Goal: Communication & Community: Answer question/provide support

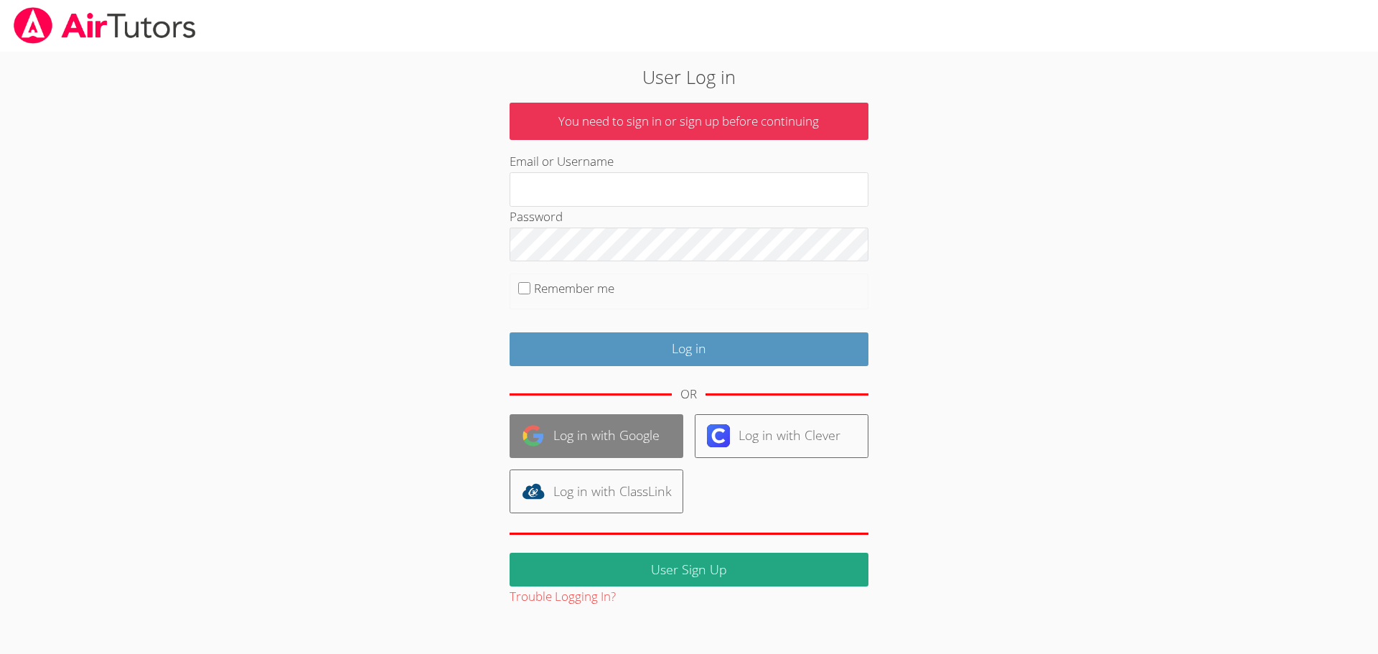
click at [617, 439] on link "Log in with Google" at bounding box center [597, 436] width 174 height 44
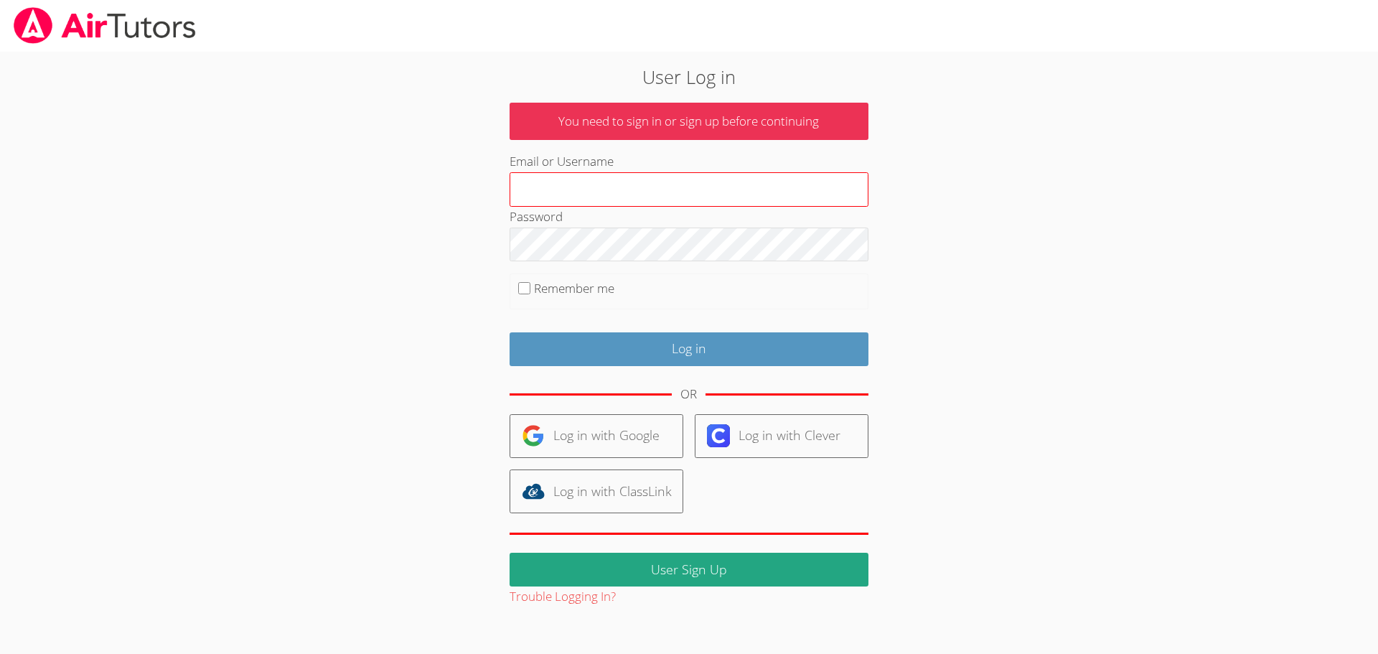
click at [592, 180] on input "Email or Username" at bounding box center [689, 189] width 359 height 34
type input "[PERSON_NAME][EMAIL_ADDRESS][PERSON_NAME][DOMAIN_NAME]"
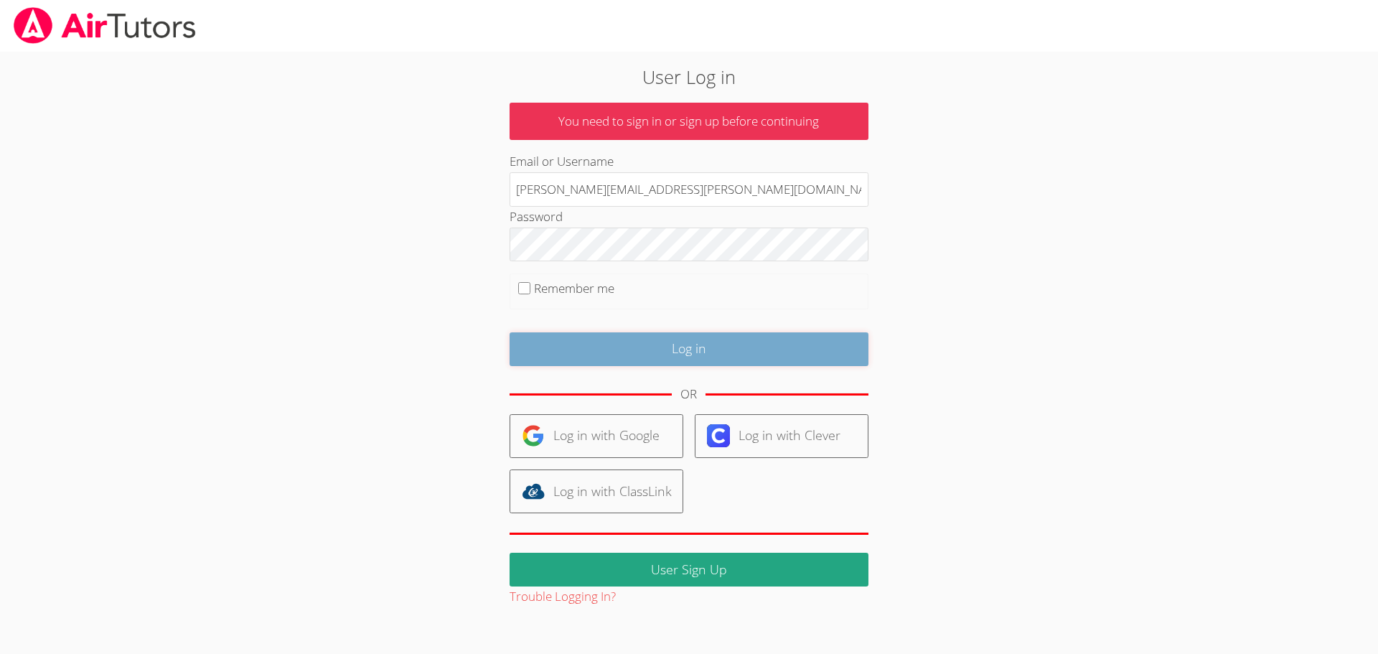
click at [645, 351] on input "Log in" at bounding box center [689, 349] width 359 height 34
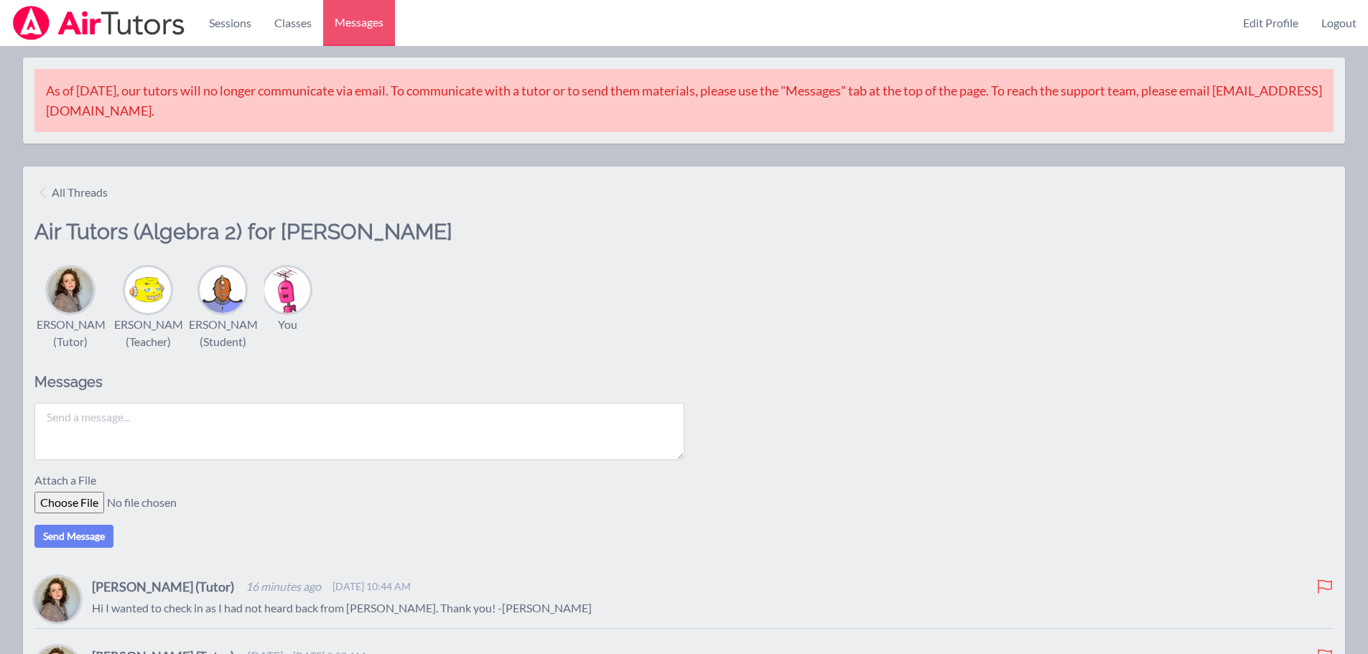
click at [597, 431] on textarea at bounding box center [359, 431] width 650 height 57
type textarea "O"
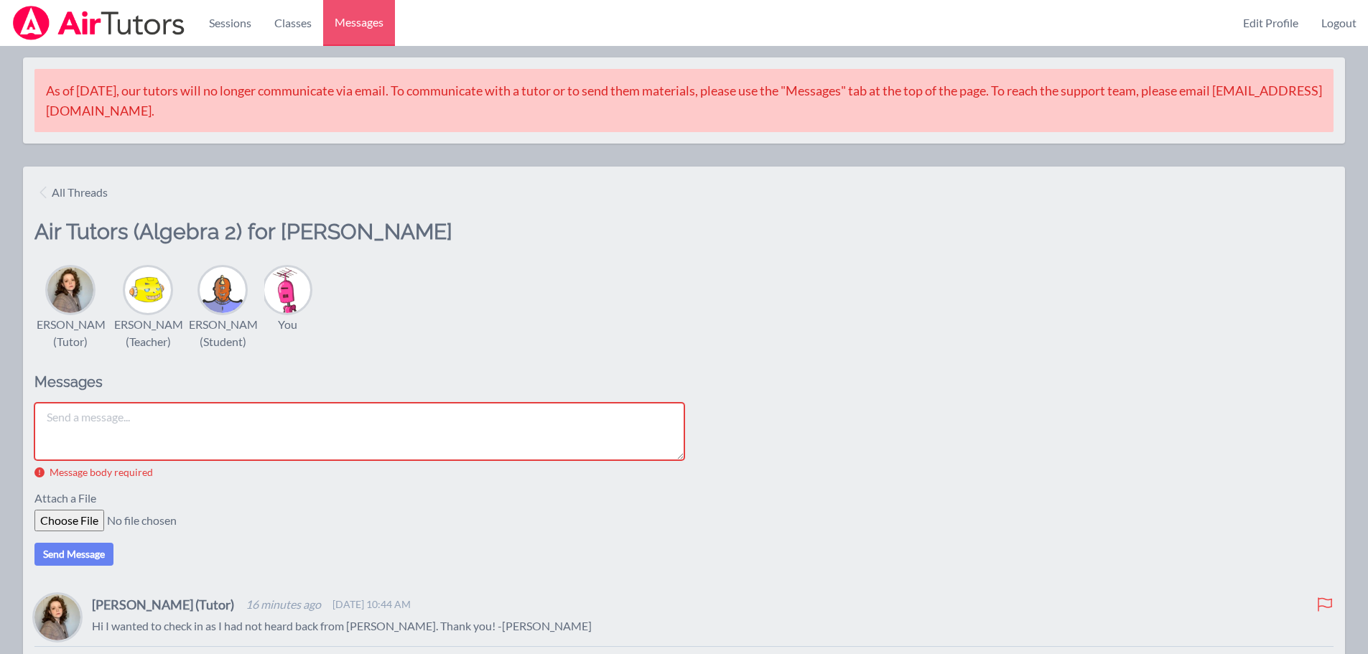
click at [174, 442] on textarea at bounding box center [359, 431] width 650 height 57
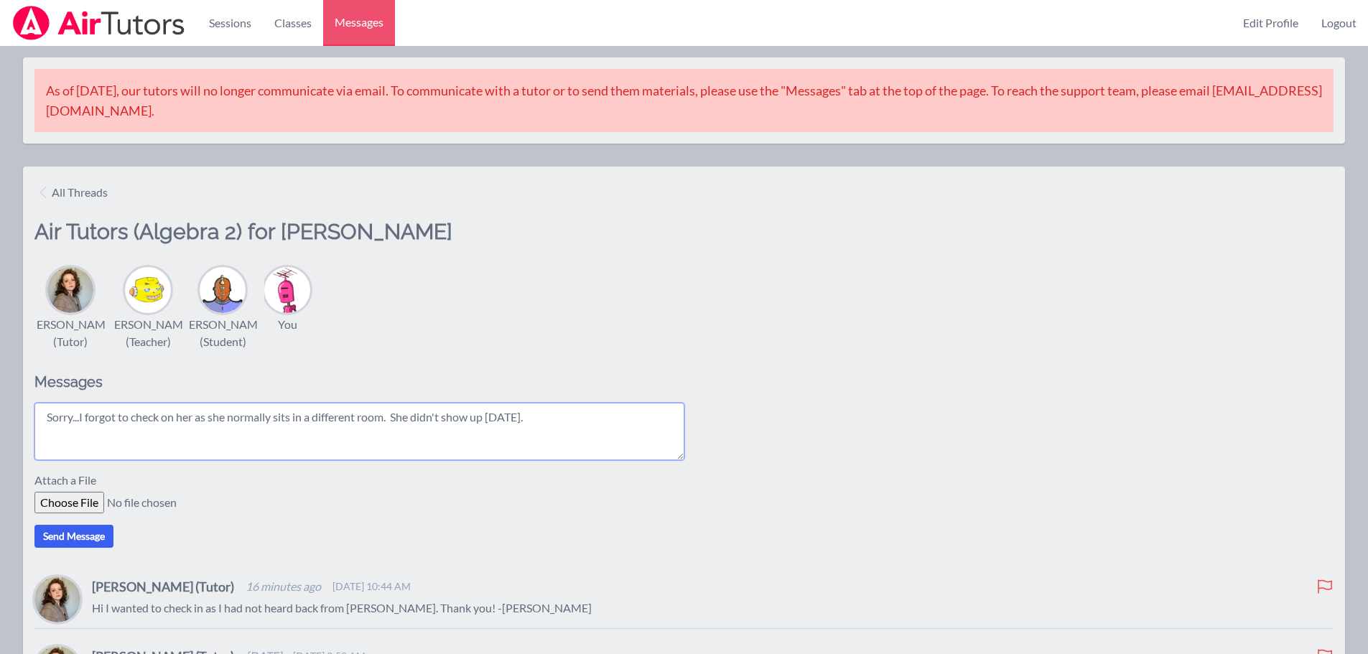
type textarea "Sorry...I forgot to check on her as she normally sits in a different room. She …"
click at [88, 548] on button "Send Message" at bounding box center [73, 536] width 79 height 23
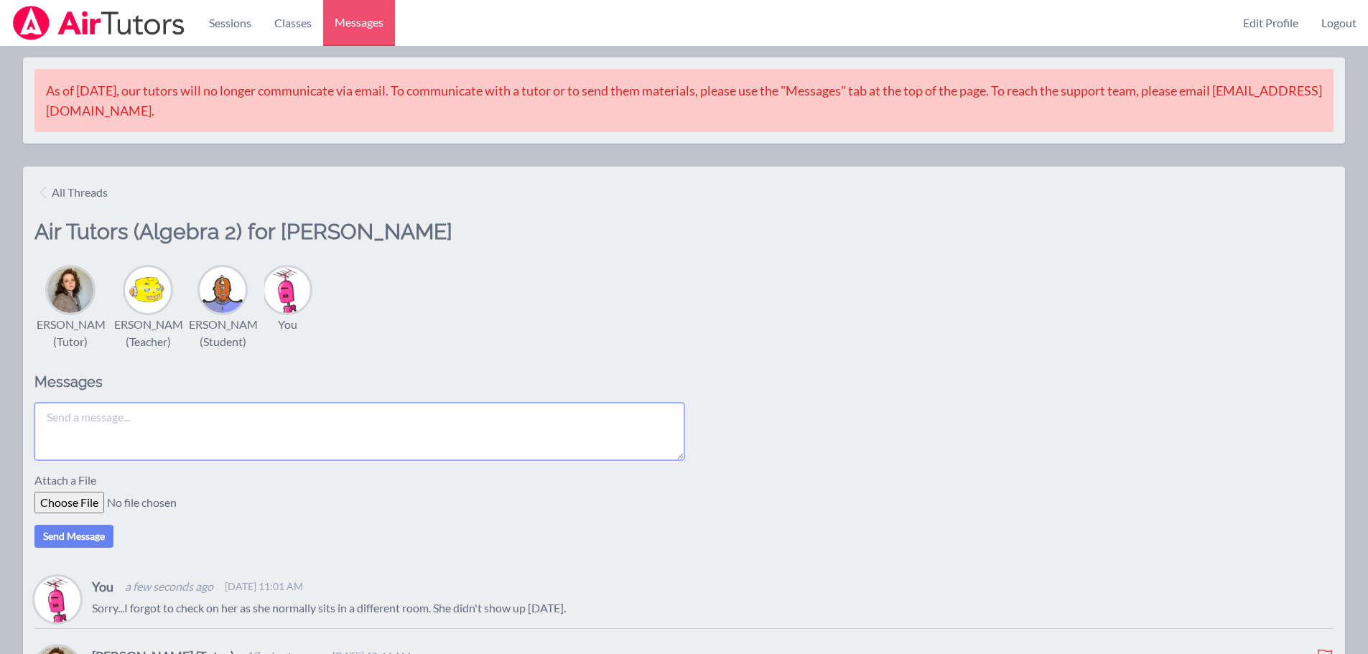
click at [205, 432] on textarea at bounding box center [359, 431] width 650 height 57
type textarea "l"
type textarea "Let's cancel all pending sessions with [PERSON_NAME] until [PERSON_NAME] tells …"
click at [75, 548] on button "Send Message" at bounding box center [73, 536] width 79 height 23
